Goal: Task Accomplishment & Management: Manage account settings

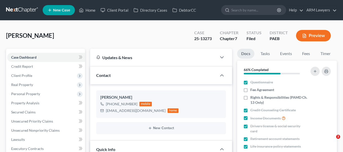
select select "8"
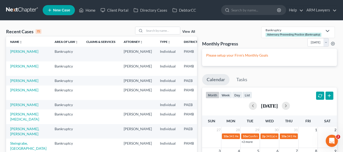
click at [54, 10] on span "New Case" at bounding box center [61, 10] width 17 height 4
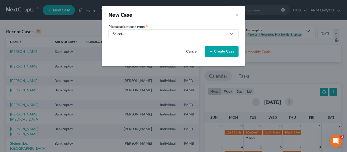
click at [124, 33] on div "Select..." at bounding box center [169, 33] width 113 height 5
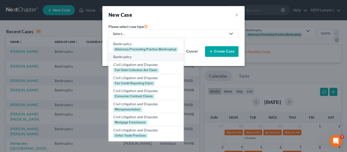
click at [126, 57] on div "Bankruptcy" at bounding box center [146, 56] width 66 height 5
select select "68"
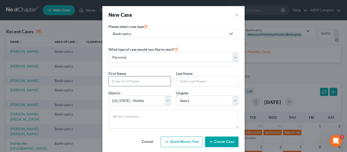
click at [120, 84] on input "text" at bounding box center [140, 82] width 62 height 10
type input "Joseph"
click at [182, 80] on input "text" at bounding box center [207, 82] width 62 height 10
type input "Pryce"
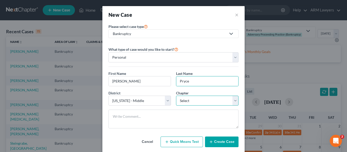
click at [197, 99] on select "Select 7 11 12 13" at bounding box center [207, 101] width 63 height 10
select select "3"
click at [176, 96] on select "Select 7 11 12 13" at bounding box center [207, 101] width 63 height 10
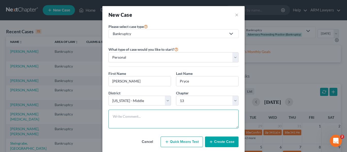
click at [124, 127] on textarea at bounding box center [174, 119] width 130 height 19
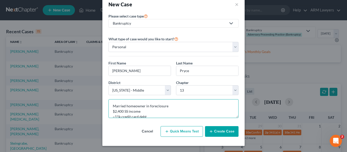
click at [146, 111] on textarea "Married homeowner in foreclosure $2,400 SS income ~11k credit card debt 5-6 mon…" at bounding box center [174, 108] width 130 height 19
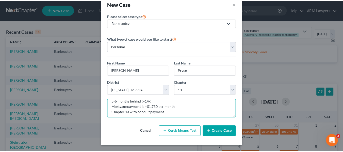
scroll to position [21, 0]
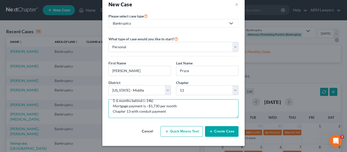
type textarea "Married homeowner in foreclosure $2,400 SS income (wife looking for job) ~11k c…"
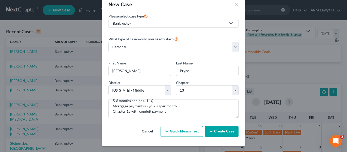
click at [212, 129] on button "Create Case" at bounding box center [222, 131] width 34 height 11
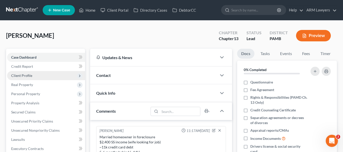
click at [25, 77] on span "Client Profile" at bounding box center [21, 75] width 21 height 4
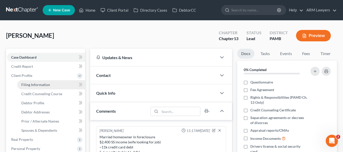
click at [43, 83] on span "Filing Information" at bounding box center [35, 85] width 29 height 4
select select "1"
select select "0"
select select "3"
select select "68"
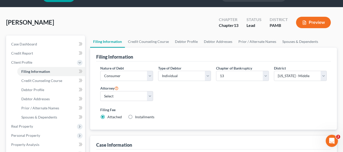
scroll to position [51, 0]
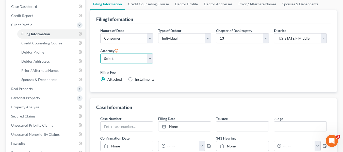
click at [124, 59] on select "Select Patrick Best - PAMB Patrick Best - PAEB Patrick Best - NJB Patrick Best …" at bounding box center [126, 59] width 53 height 10
select select "8"
click at [100, 54] on select "Select Patrick Best - PAMB Patrick Best - PAEB Patrick Best - NJB Patrick Best …" at bounding box center [126, 59] width 53 height 10
click at [115, 53] on label "Attorney" at bounding box center [109, 51] width 18 height 6
click at [116, 56] on select "Select Patrick Best - PAMB Patrick Best - PAEB Patrick Best - NJB Patrick Best …" at bounding box center [126, 59] width 53 height 10
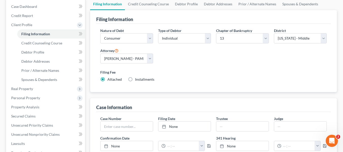
click at [186, 70] on label "Filing Fee" at bounding box center [213, 72] width 227 height 5
click at [119, 57] on select "Select Patrick Best - PAMB Patrick Best - PAEB Patrick Best - NJB Patrick Best …" at bounding box center [126, 59] width 53 height 10
select select
click at [100, 54] on select "Select Patrick Best - PAMB Patrick Best - PAEB Patrick Best - NJB Patrick Best …" at bounding box center [126, 59] width 53 height 10
click at [192, 69] on div "Filing Fee Attached Installments Installments" at bounding box center [214, 77] width 232 height 19
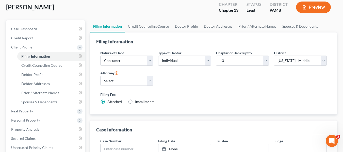
scroll to position [0, 0]
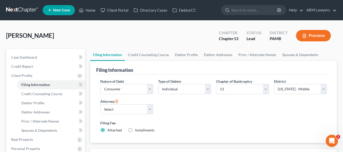
click at [13, 11] on link at bounding box center [22, 10] width 33 height 9
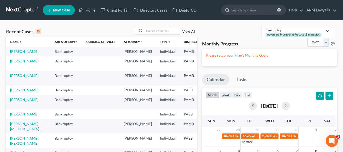
click at [18, 92] on link "[PERSON_NAME]" at bounding box center [24, 90] width 28 height 4
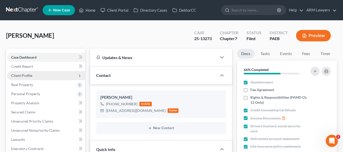
scroll to position [43, 0]
click at [28, 75] on span "Client Profile" at bounding box center [21, 75] width 21 height 4
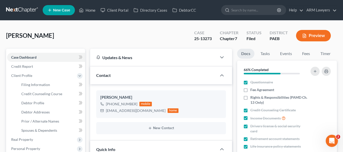
click at [16, 11] on link at bounding box center [22, 10] width 33 height 9
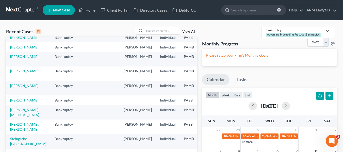
scroll to position [25, 0]
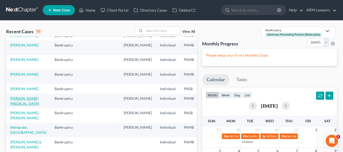
click at [13, 106] on link "Delodzia, Kyra" at bounding box center [24, 100] width 29 height 9
select select "6"
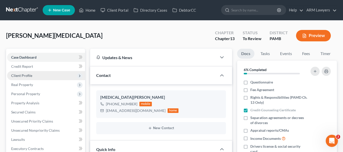
click at [21, 77] on span "Client Profile" at bounding box center [21, 75] width 21 height 4
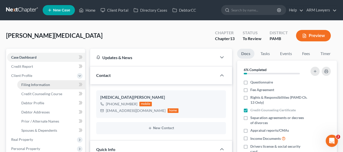
click at [34, 88] on link "Filing Information" at bounding box center [51, 84] width 68 height 9
select select "1"
select select "0"
select select "3"
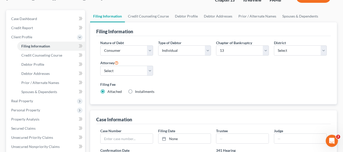
scroll to position [51, 0]
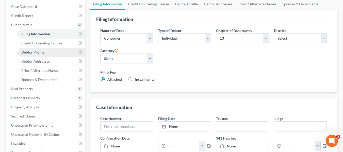
click at [49, 51] on link "Debtor Profile" at bounding box center [51, 52] width 68 height 9
select select "3"
select select "0"
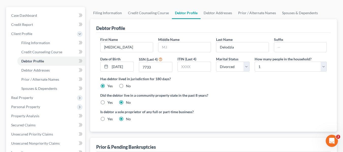
scroll to position [51, 0]
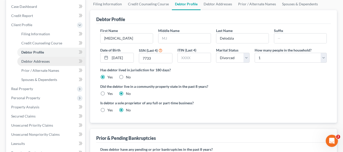
click at [26, 62] on span "Debtor Addresses" at bounding box center [35, 61] width 28 height 4
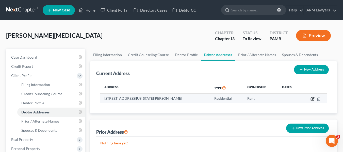
click at [311, 98] on icon "button" at bounding box center [313, 99] width 4 height 4
select select "39"
select select "0"
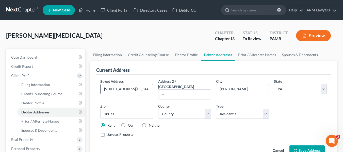
click at [130, 90] on input "238b Delaware ave" at bounding box center [127, 89] width 52 height 10
type input "238b Delaware Ave"
click at [298, 146] on button "Save Address" at bounding box center [307, 151] width 35 height 11
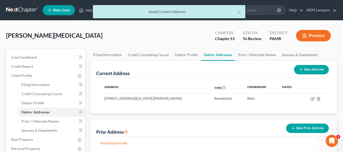
click at [22, 10] on div "× Saved Contact Address!" at bounding box center [168, 13] width 343 height 16
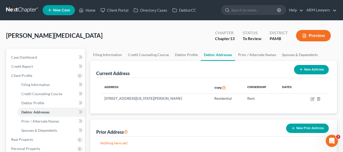
click at [25, 9] on link at bounding box center [22, 10] width 33 height 9
